Goal: Complete application form

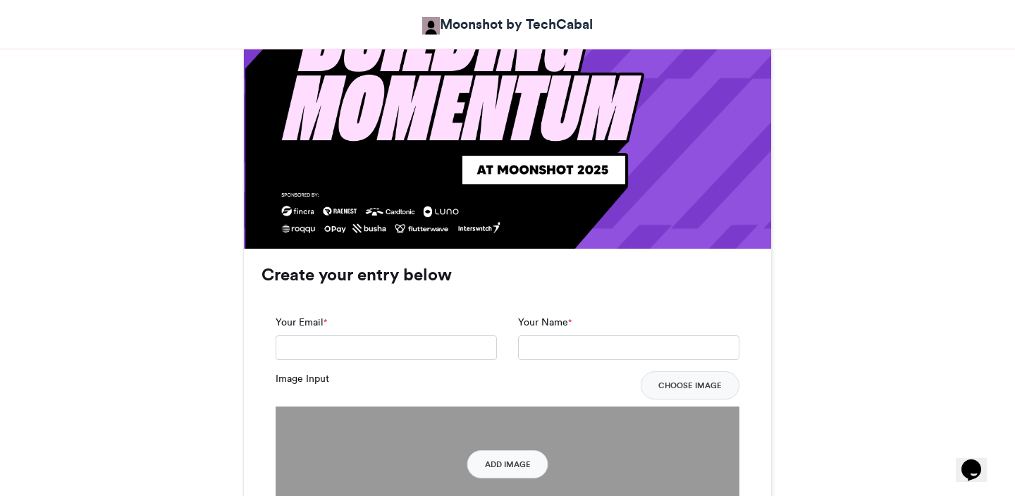
scroll to position [930, 0]
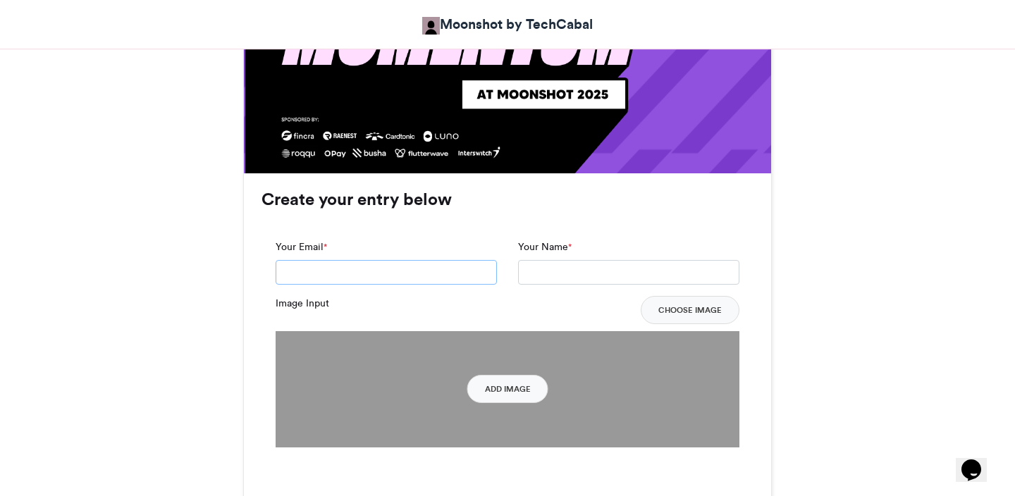
click at [351, 281] on input "Your Email *" at bounding box center [386, 272] width 221 height 25
type input "**********"
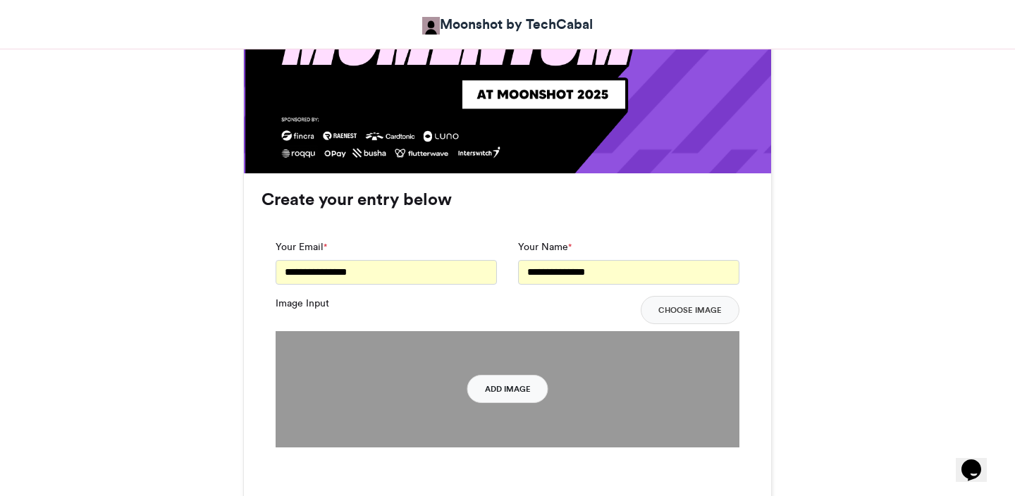
click at [496, 391] on button "Add Image" at bounding box center [508, 389] width 81 height 28
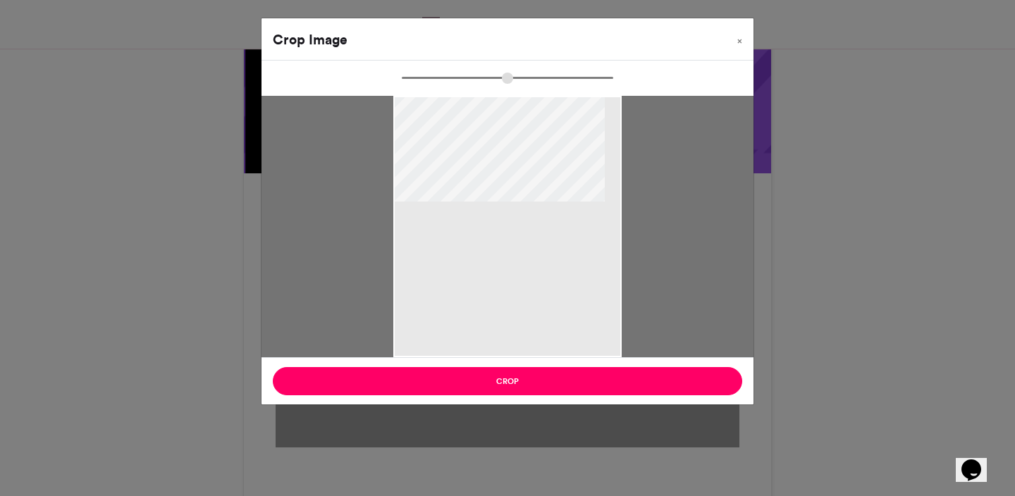
click at [526, 269] on div at bounding box center [507, 227] width 228 height 262
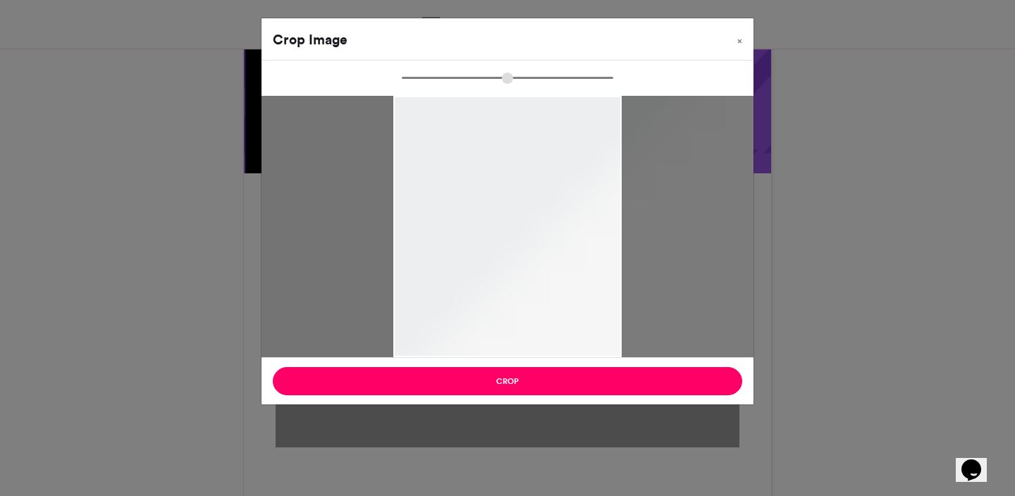
type input "*******"
click at [507, 83] on input "zoom" at bounding box center [508, 77] width 212 height 13
click at [742, 42] on span "×" at bounding box center [740, 41] width 5 height 8
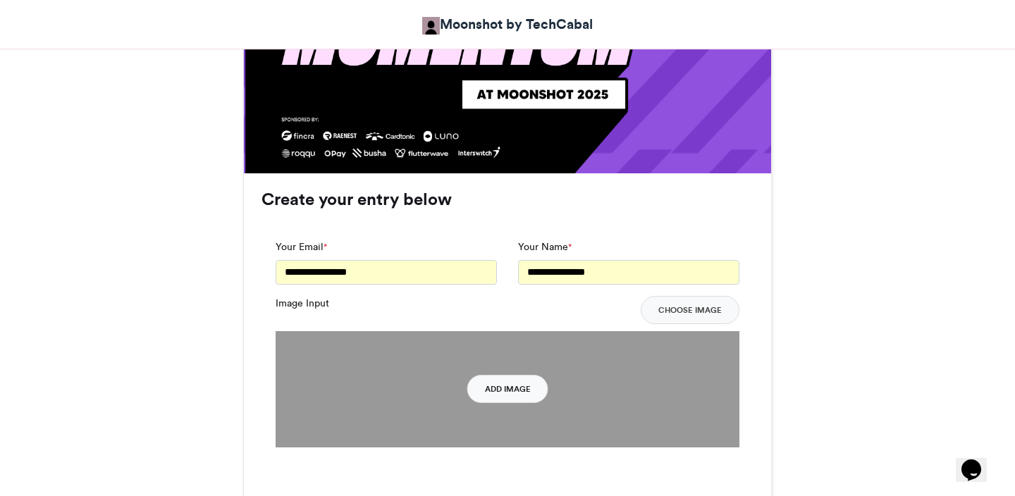
click at [506, 383] on button "Add Image" at bounding box center [508, 389] width 81 height 28
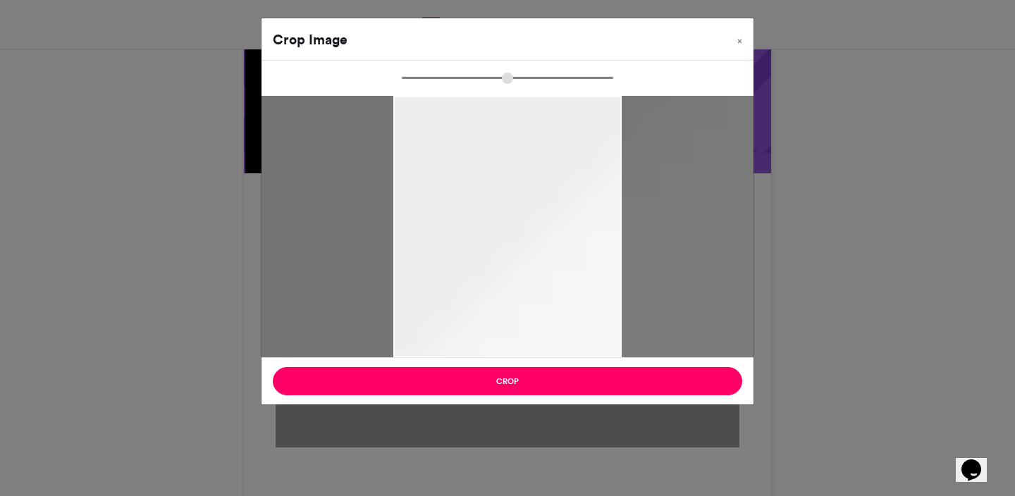
type input "**"
click at [740, 42] on span "×" at bounding box center [740, 41] width 5 height 8
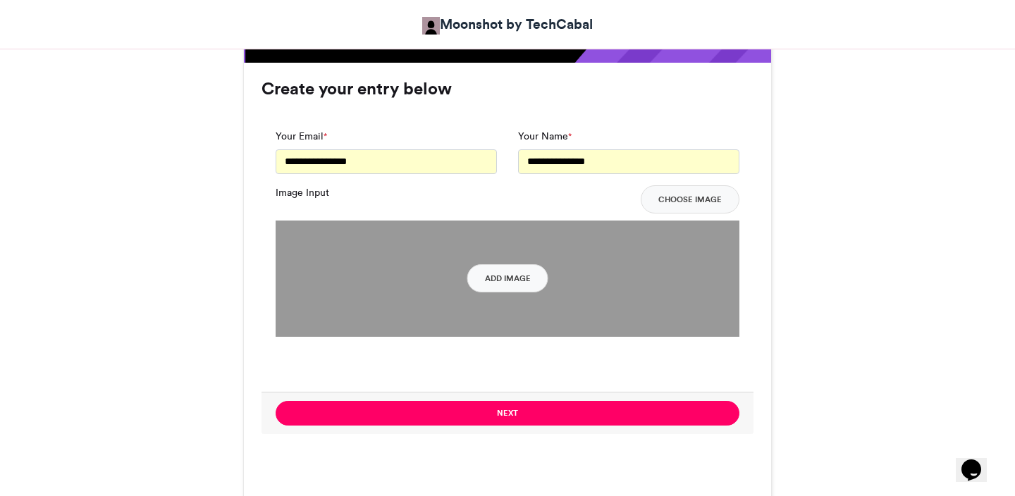
scroll to position [1039, 0]
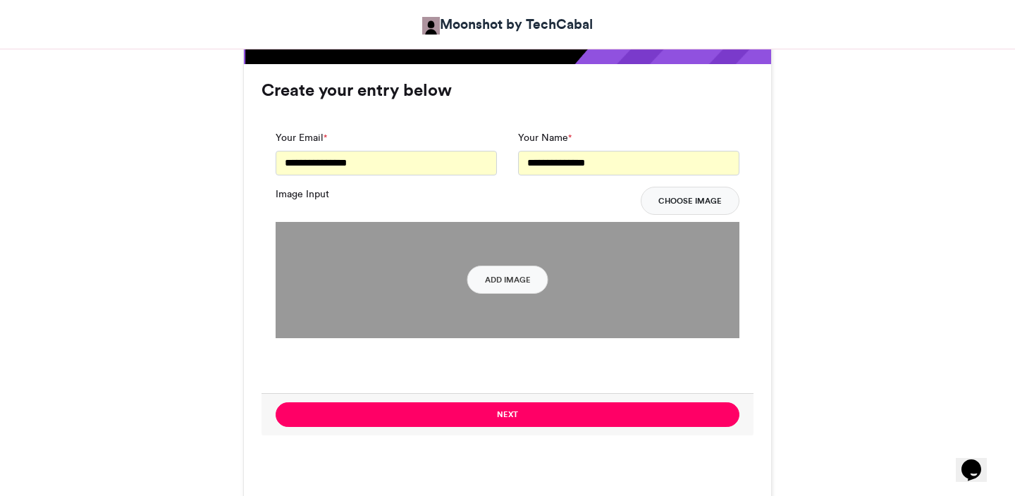
click at [670, 204] on button "Choose Image" at bounding box center [690, 201] width 99 height 28
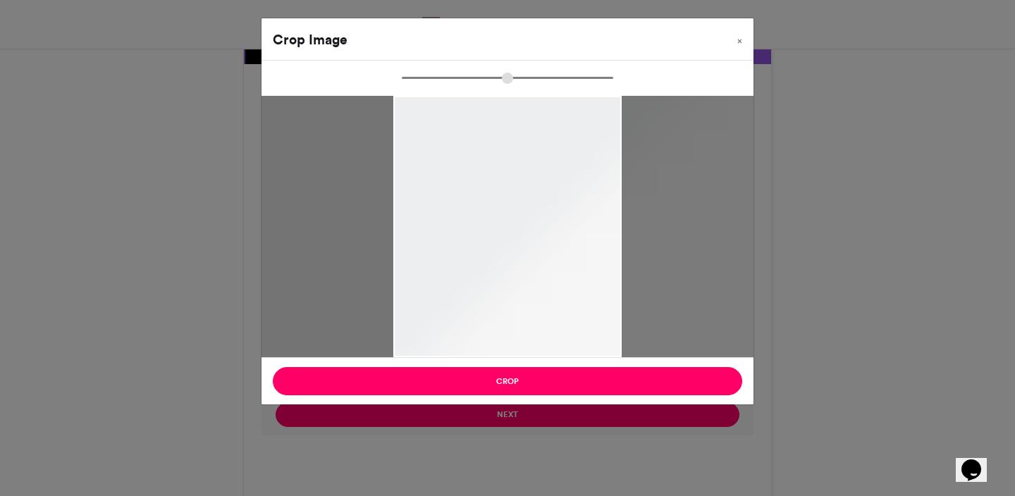
drag, startPoint x: 364, startPoint y: 126, endPoint x: 528, endPoint y: 126, distance: 164.3
drag, startPoint x: 544, startPoint y: 188, endPoint x: 470, endPoint y: 172, distance: 76.3
drag, startPoint x: 506, startPoint y: 80, endPoint x: 554, endPoint y: 75, distance: 48.9
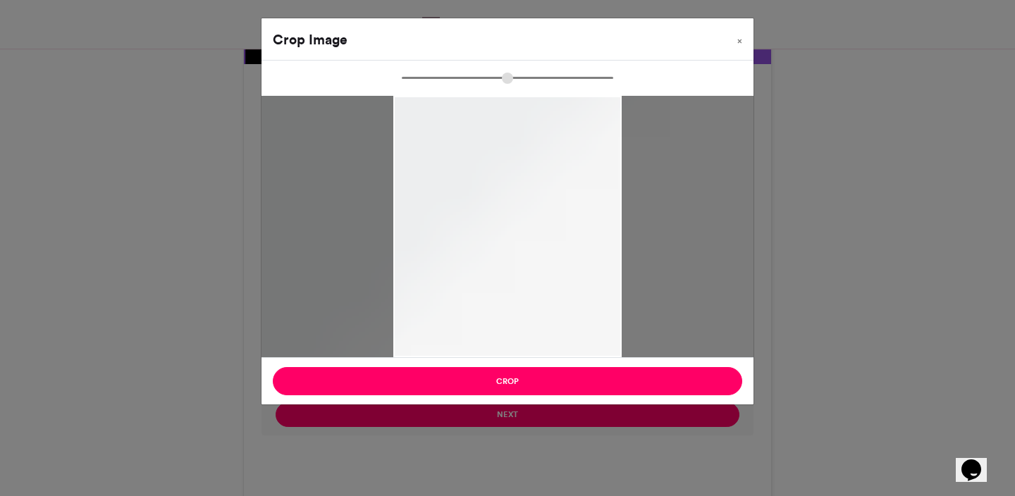
type input "*******"
click at [554, 75] on input "zoom" at bounding box center [508, 77] width 212 height 13
click at [743, 41] on button "×" at bounding box center [740, 37] width 28 height 39
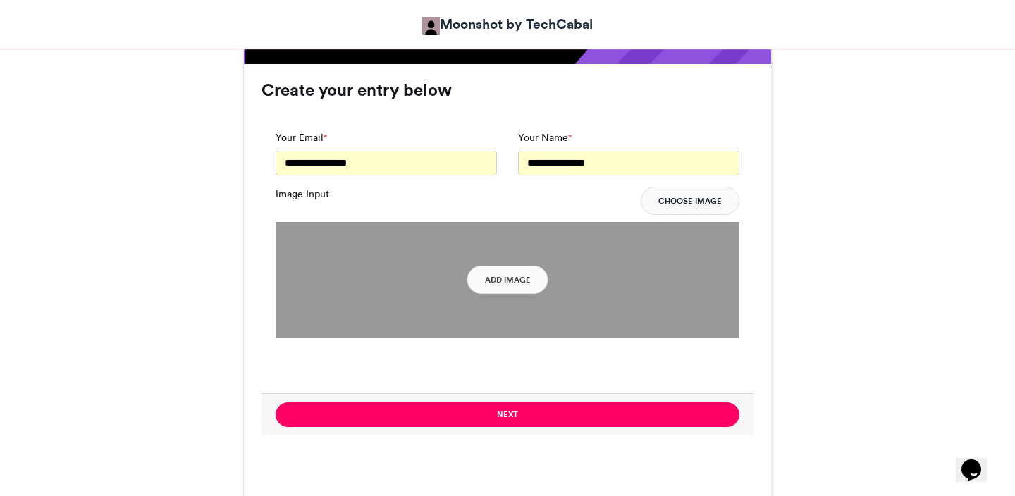
click at [692, 192] on button "Choose Image" at bounding box center [690, 201] width 99 height 28
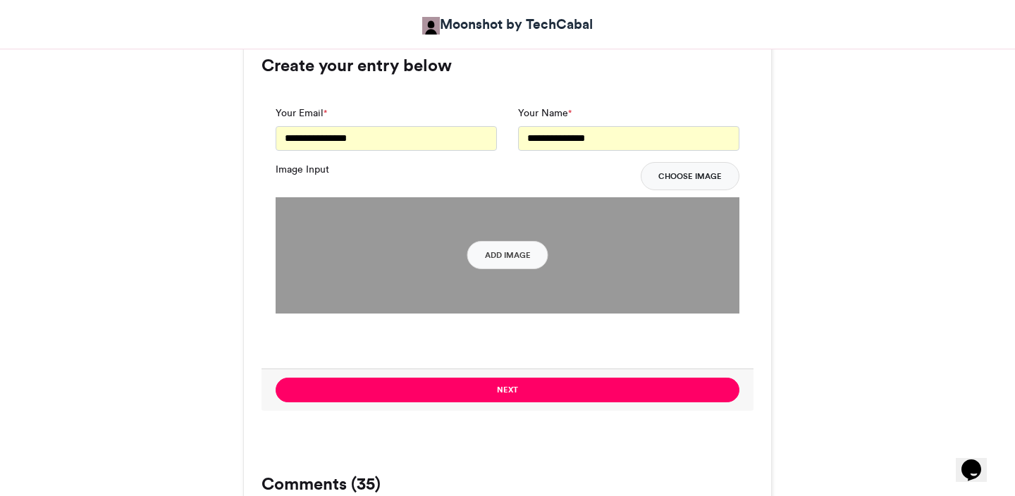
scroll to position [1068, 0]
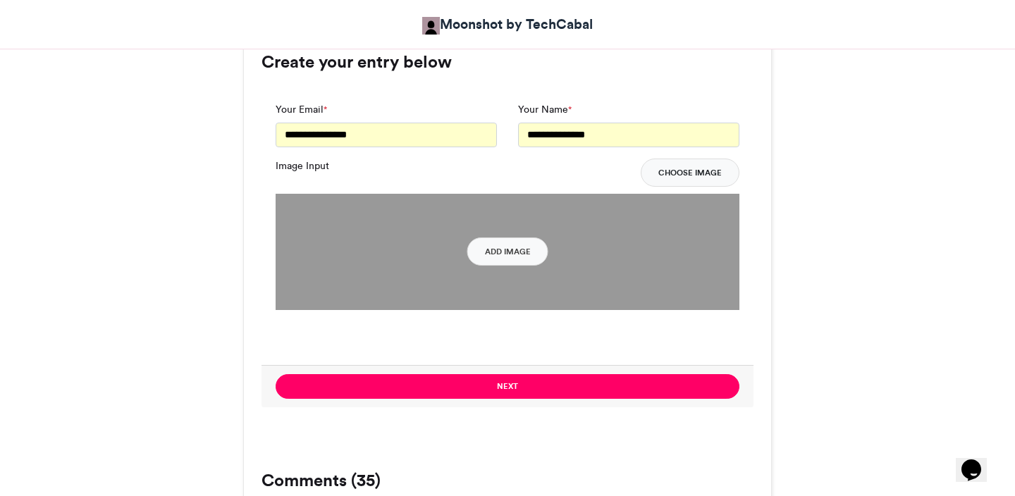
click at [675, 171] on button "Choose Image" at bounding box center [690, 173] width 99 height 28
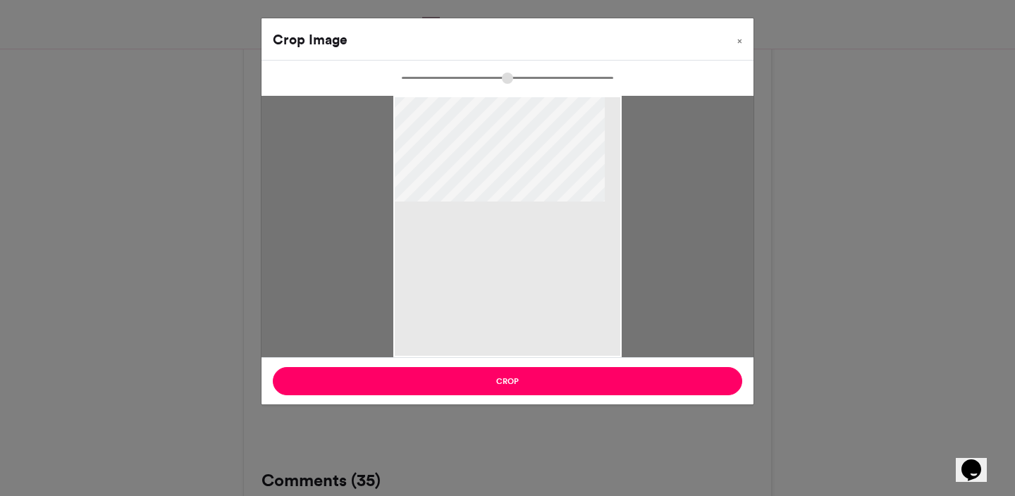
click at [676, 233] on div at bounding box center [508, 227] width 492 height 262
drag, startPoint x: 676, startPoint y: 233, endPoint x: 597, endPoint y: 226, distance: 78.5
click at [597, 226] on div at bounding box center [508, 227] width 492 height 262
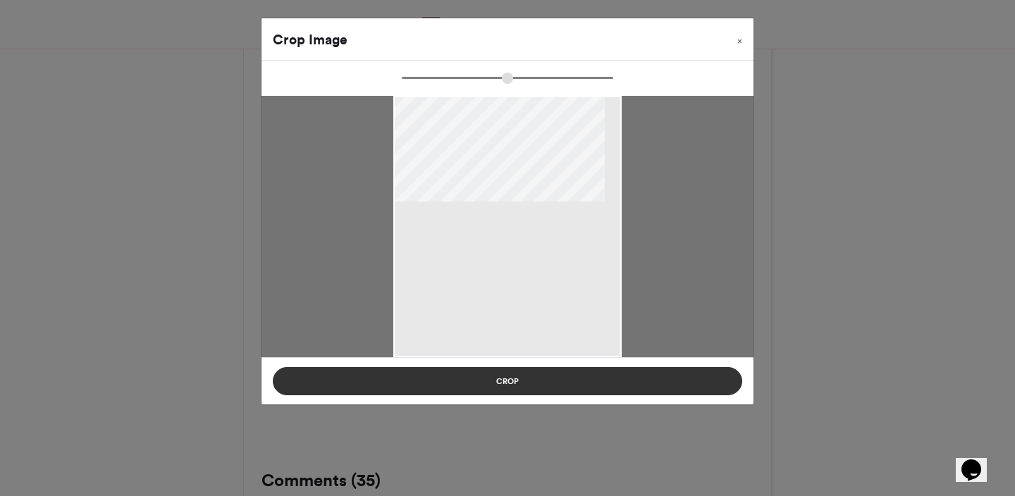
click at [557, 386] on button "Crop" at bounding box center [508, 381] width 470 height 28
click at [508, 382] on button "Crop" at bounding box center [508, 381] width 470 height 28
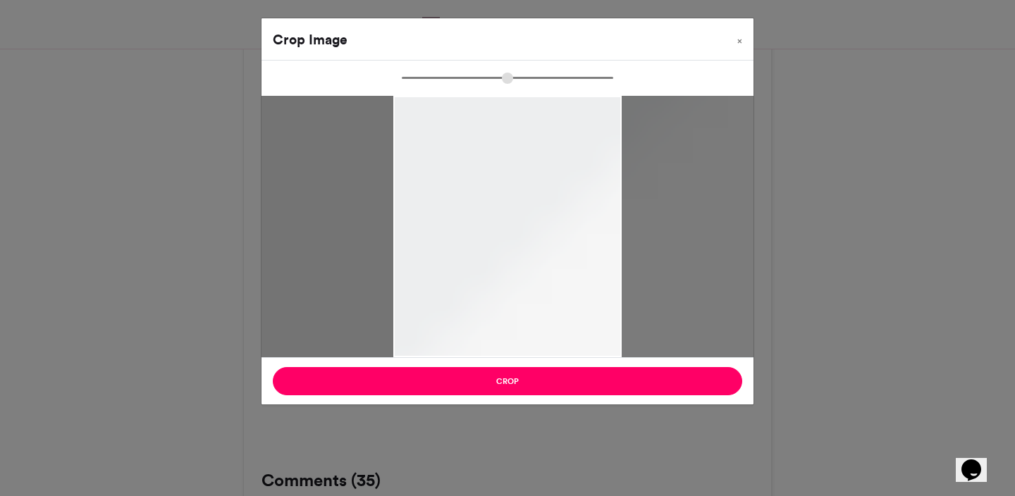
type input "**"
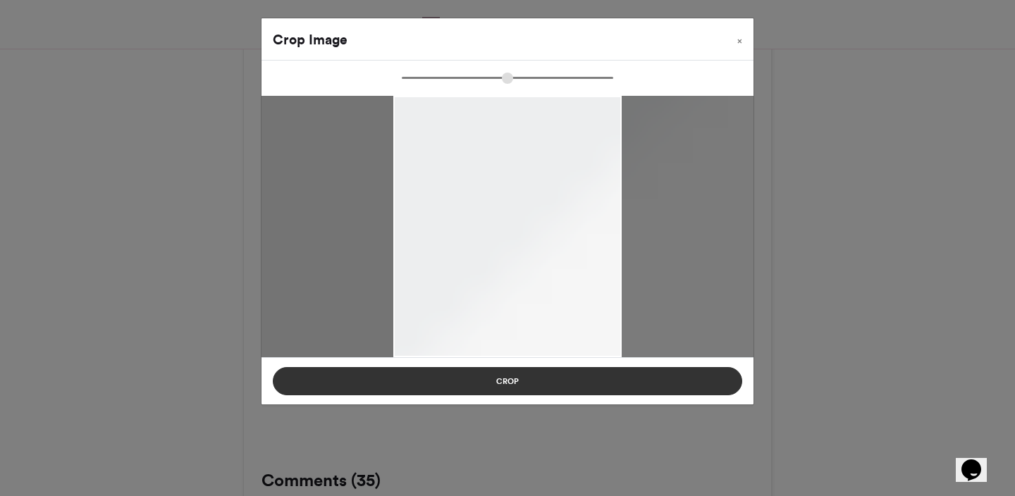
click at [511, 377] on button "Crop" at bounding box center [508, 381] width 470 height 28
click at [512, 375] on button "Crop" at bounding box center [508, 381] width 470 height 28
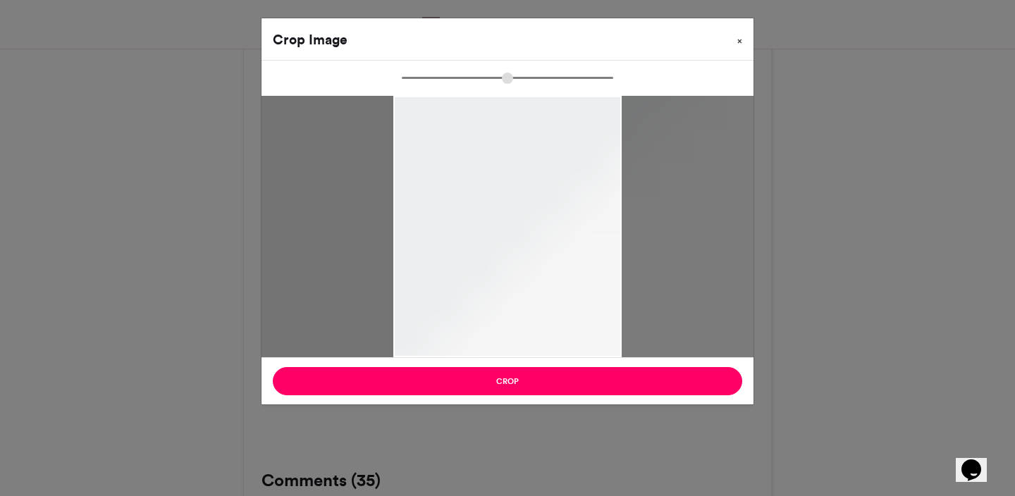
click at [739, 40] on span "×" at bounding box center [740, 41] width 5 height 8
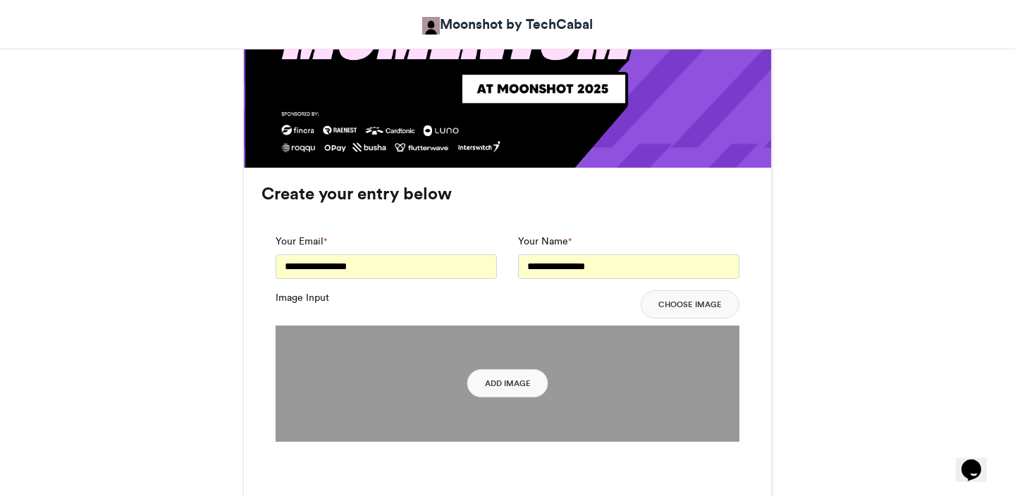
scroll to position [940, 0]
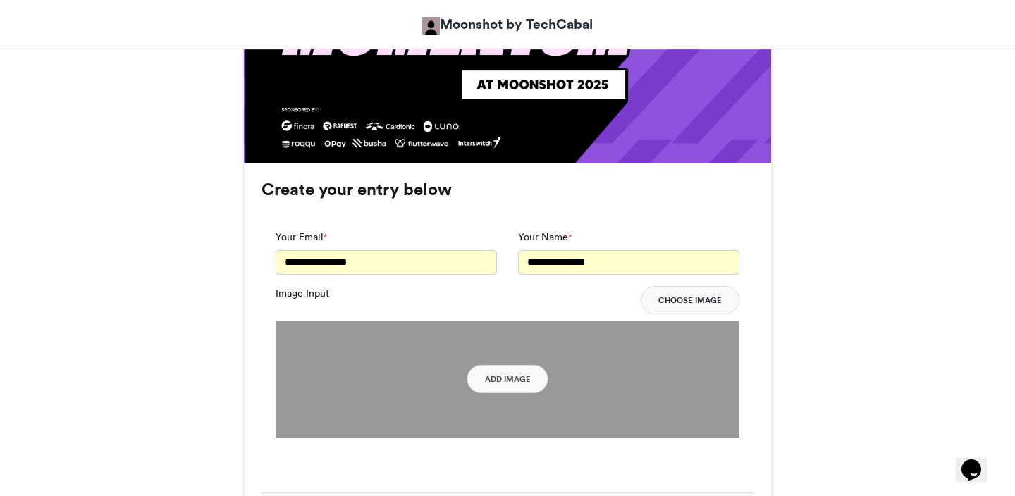
click at [679, 302] on button "Choose Image" at bounding box center [690, 300] width 99 height 28
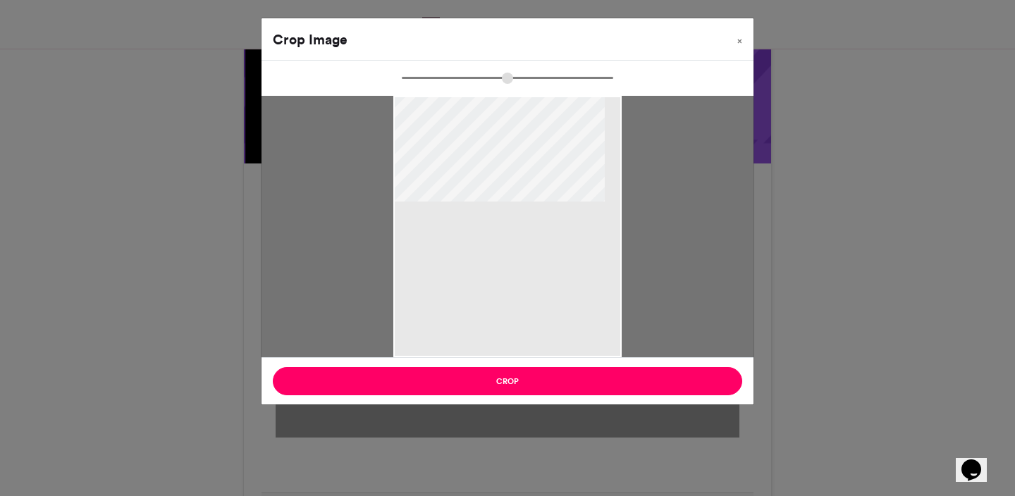
click at [512, 201] on div at bounding box center [507, 227] width 228 height 262
click at [740, 39] on span "×" at bounding box center [740, 41] width 5 height 8
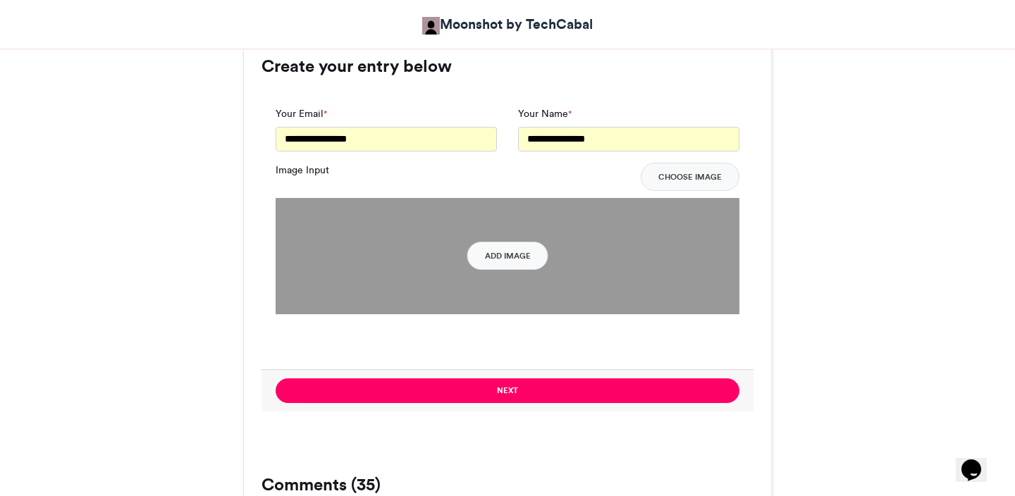
scroll to position [1069, 0]
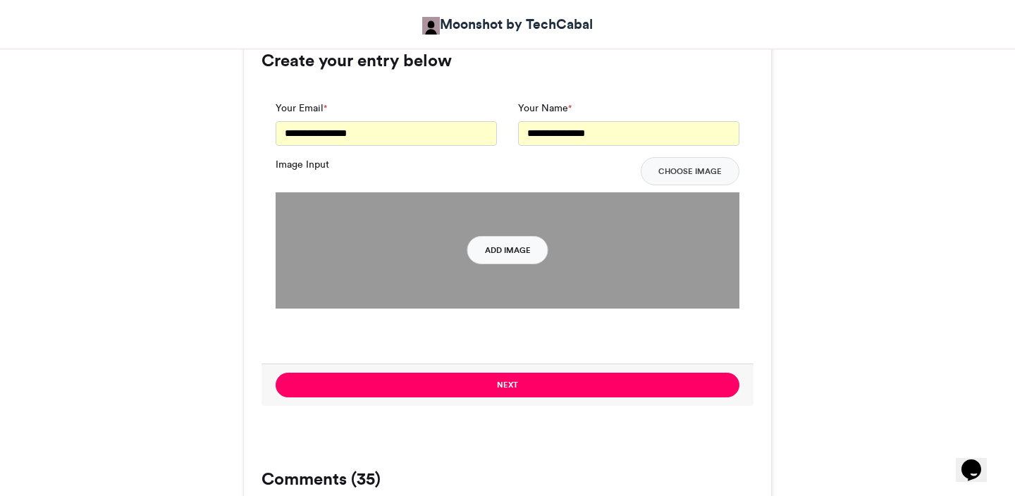
click at [516, 250] on button "Add Image" at bounding box center [508, 250] width 81 height 28
